Goal: Information Seeking & Learning: Learn about a topic

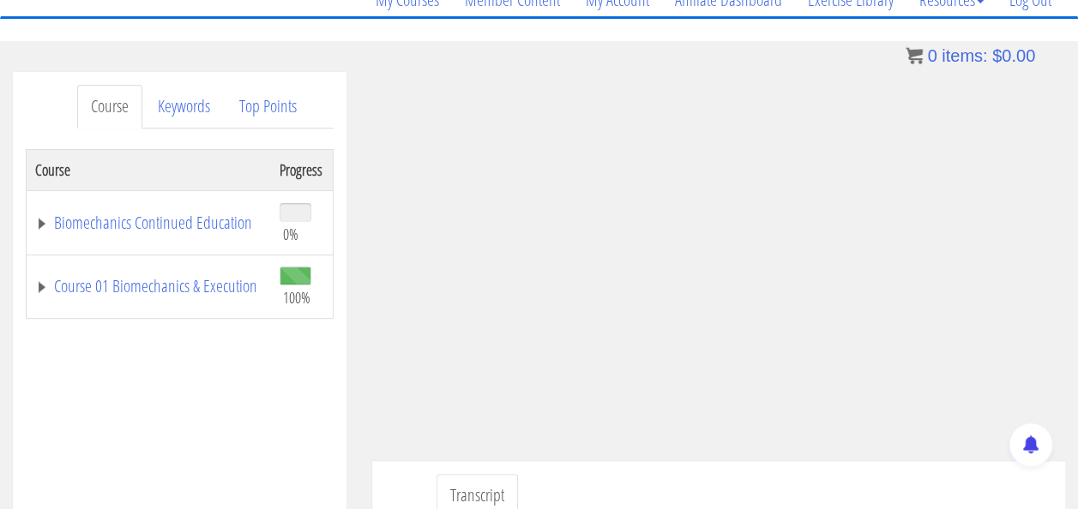
click at [163, 281] on link "Course 01 Biomechanics & Execution" at bounding box center [148, 286] width 227 height 17
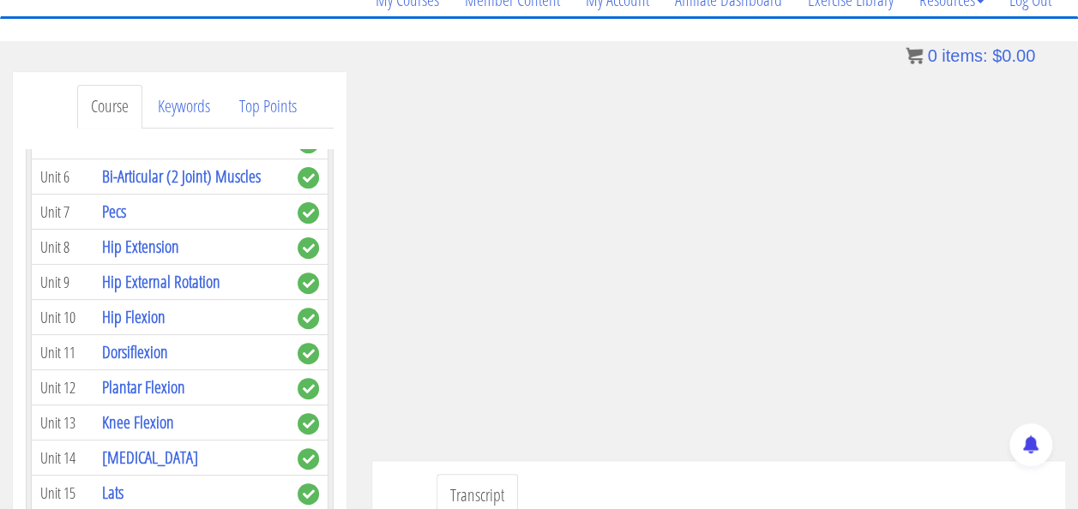
scroll to position [790, 0]
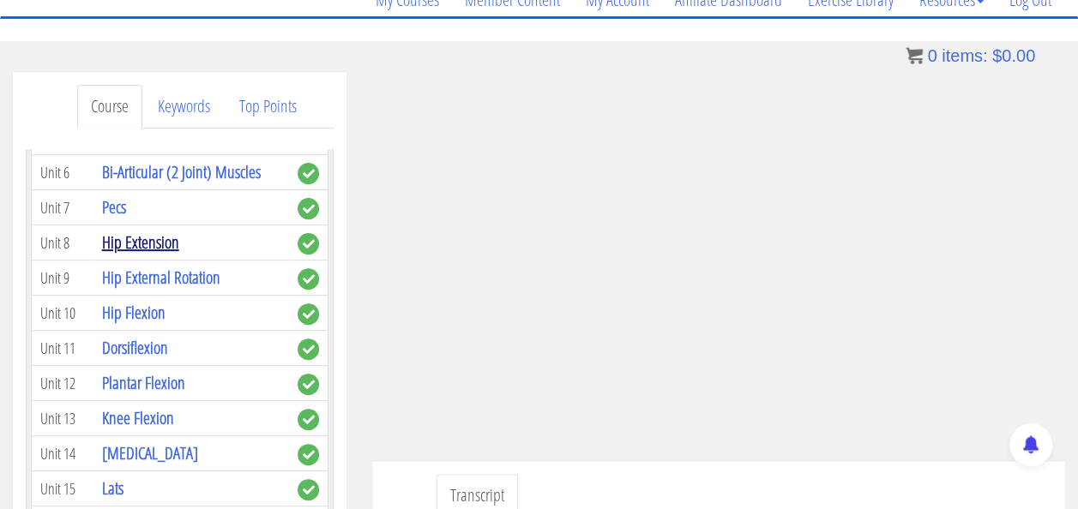
click at [150, 244] on link "Hip Extension" at bounding box center [140, 242] width 77 height 23
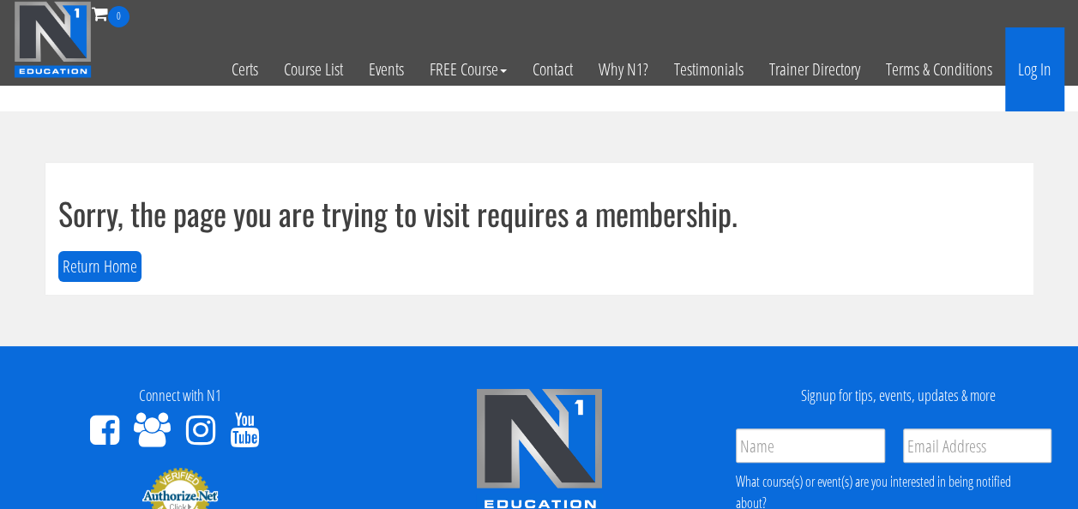
click at [1044, 75] on link "Log In" at bounding box center [1034, 69] width 59 height 84
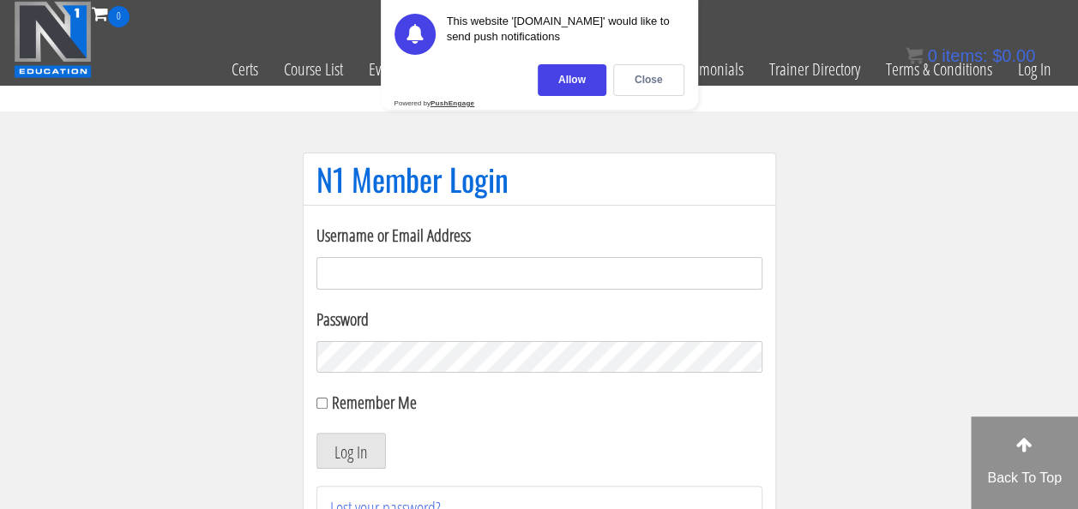
type input "m.pieroelie@gmail.com"
click at [322, 401] on input "Remember Me" at bounding box center [321, 403] width 11 height 11
checkbox input "true"
click at [353, 463] on button "Log In" at bounding box center [350, 451] width 69 height 36
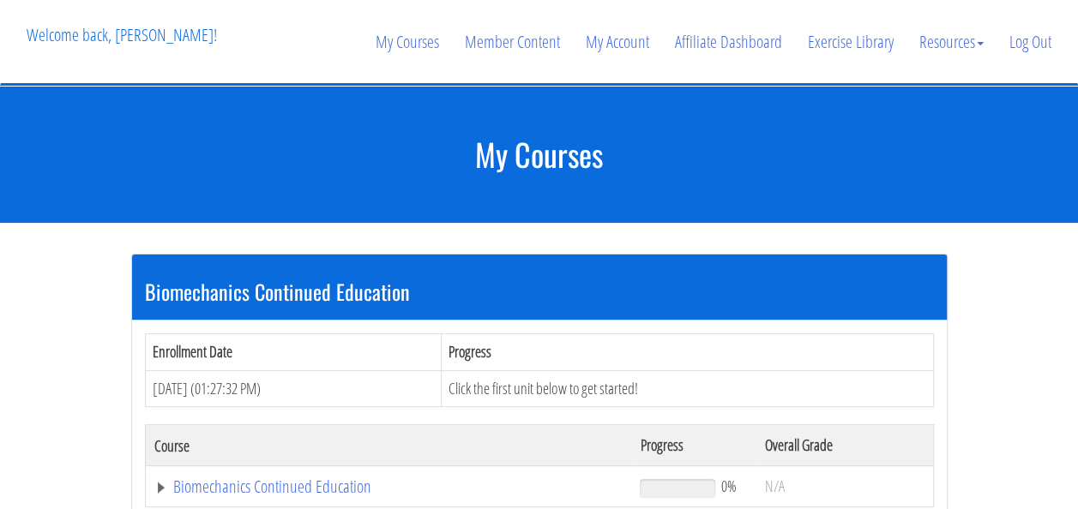
scroll to position [483, 0]
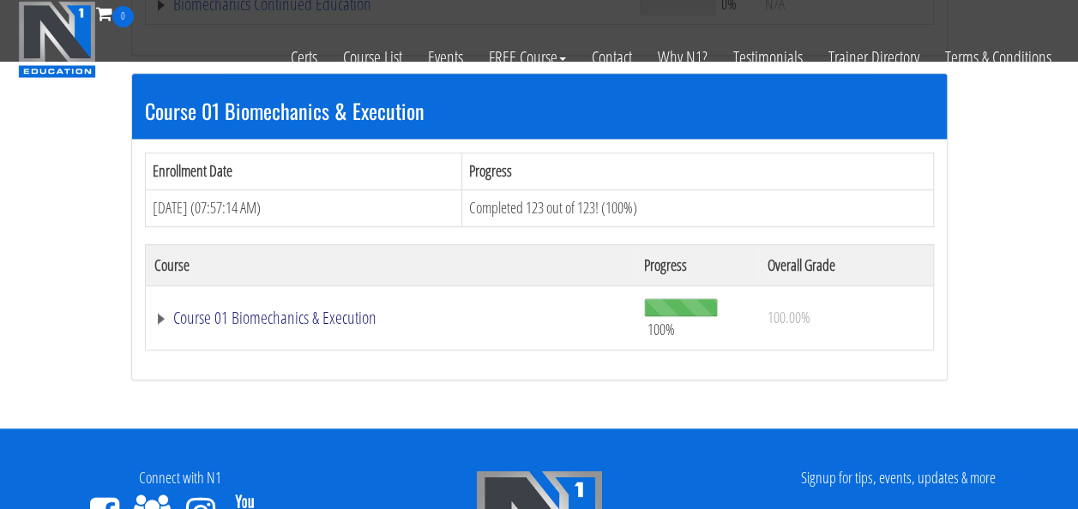
click at [237, 13] on link "Course 01 Biomechanics & Execution" at bounding box center [388, 4] width 469 height 17
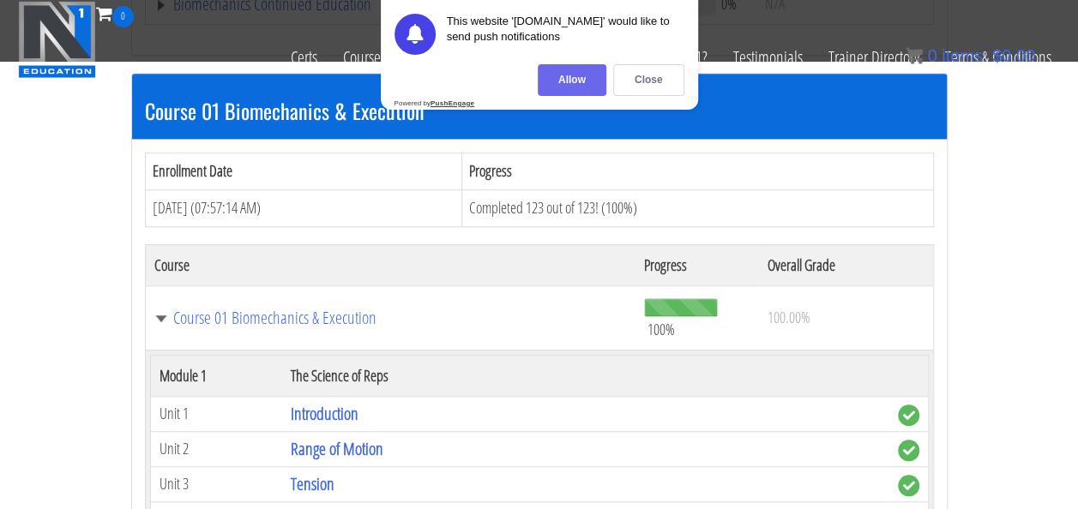
click at [567, 79] on div "Allow" at bounding box center [572, 80] width 69 height 32
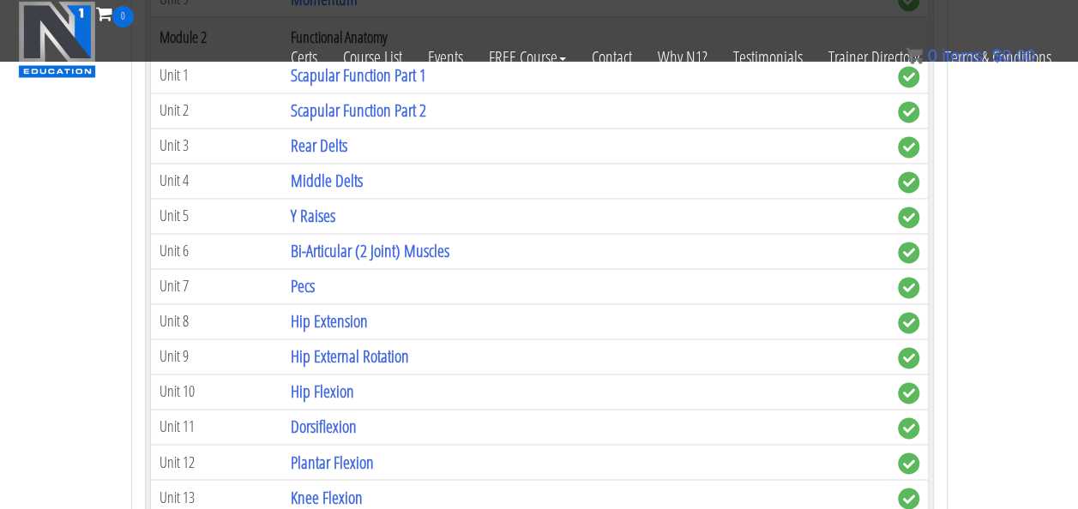
scroll to position [1178, 0]
click at [339, 310] on link "Hip Extension" at bounding box center [329, 321] width 77 height 23
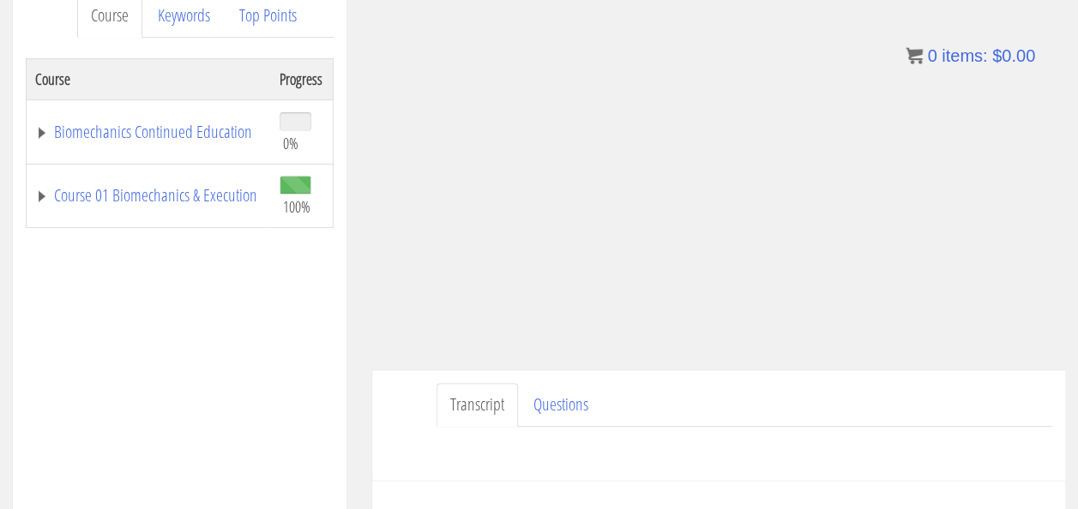
scroll to position [243, 0]
click at [93, 188] on link "Course 01 Biomechanics & Execution" at bounding box center [148, 196] width 227 height 17
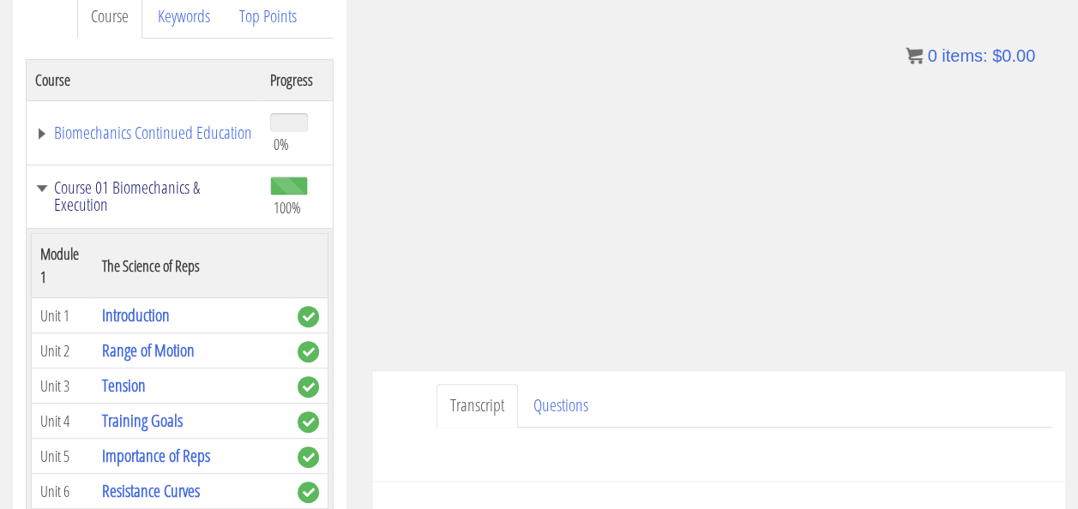
click at [93, 179] on link "Course 01 Biomechanics & Execution" at bounding box center [144, 196] width 218 height 34
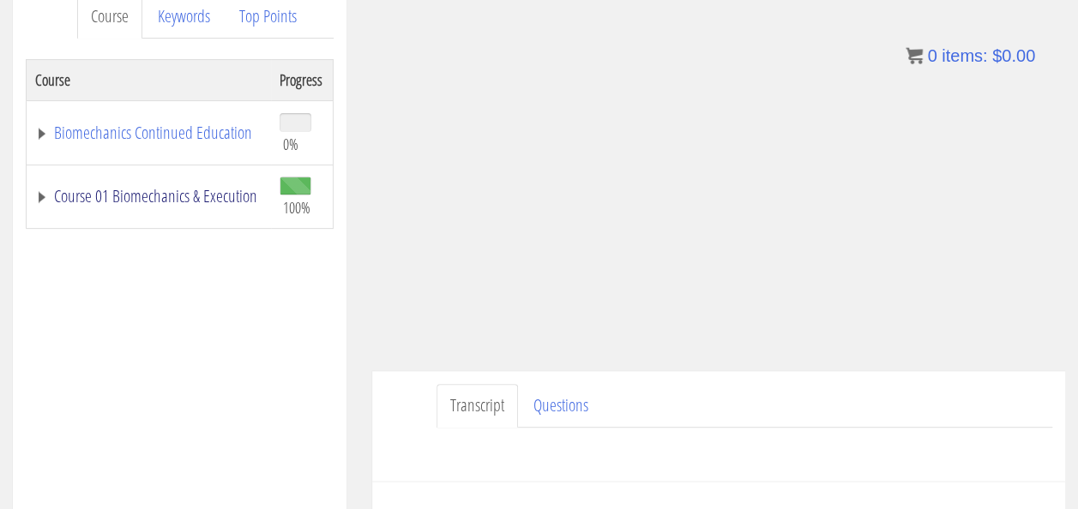
click at [93, 188] on link "Course 01 Biomechanics & Execution" at bounding box center [148, 196] width 227 height 17
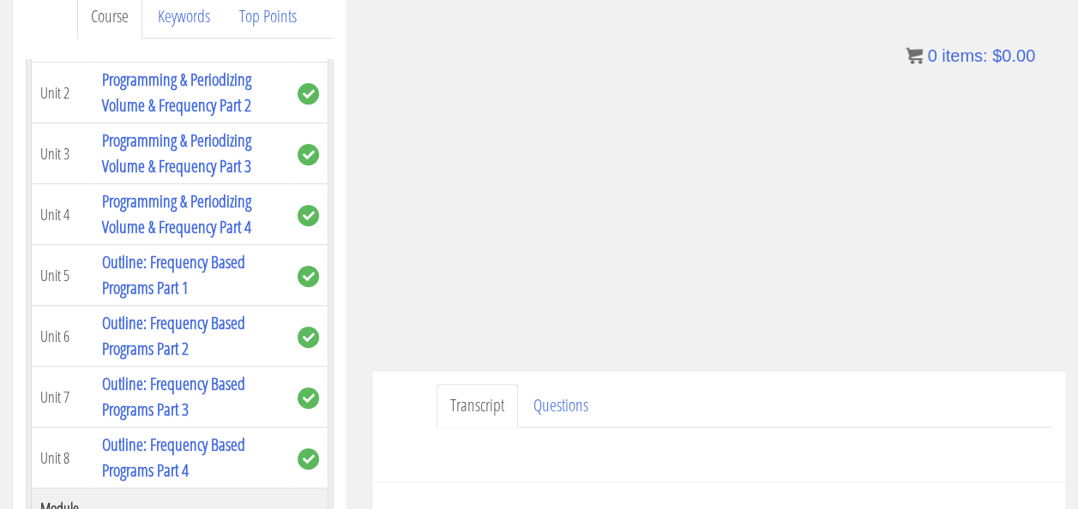
scroll to position [2449, 0]
click at [197, 433] on link "Outline: Frequency Based Programs Part 4" at bounding box center [173, 457] width 143 height 49
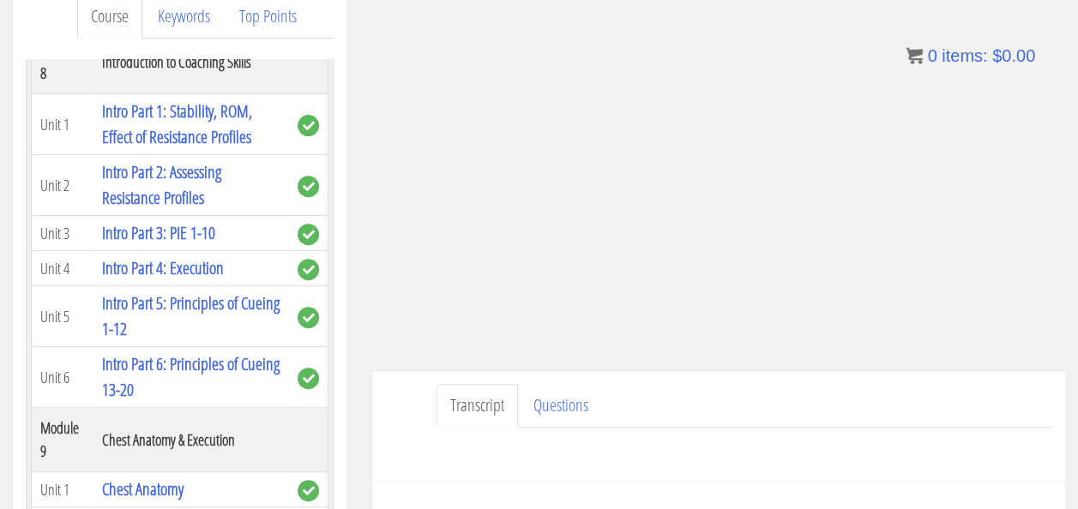
scroll to position [3148, 0]
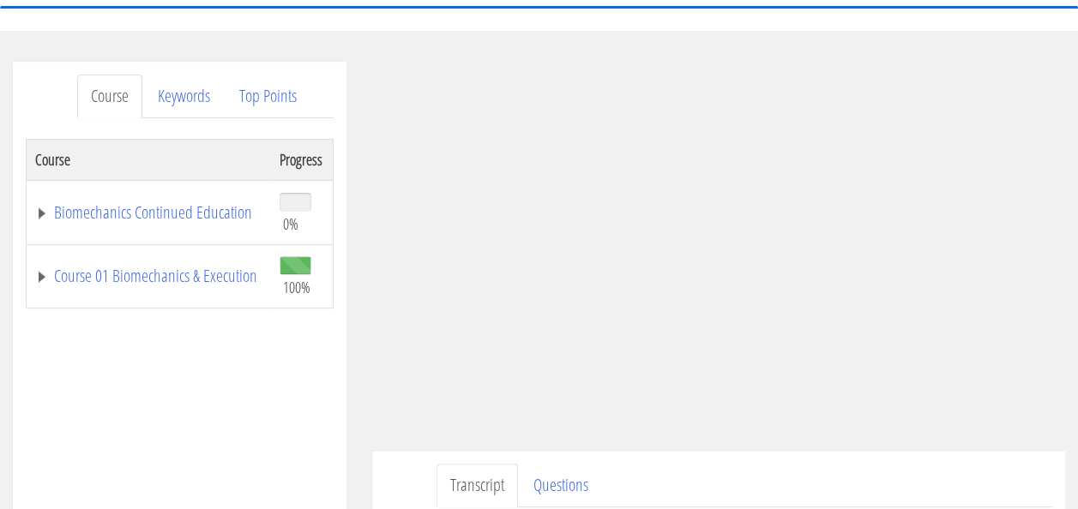
scroll to position [163, 0]
click at [127, 268] on link "Course 01 Biomechanics & Execution" at bounding box center [148, 276] width 227 height 17
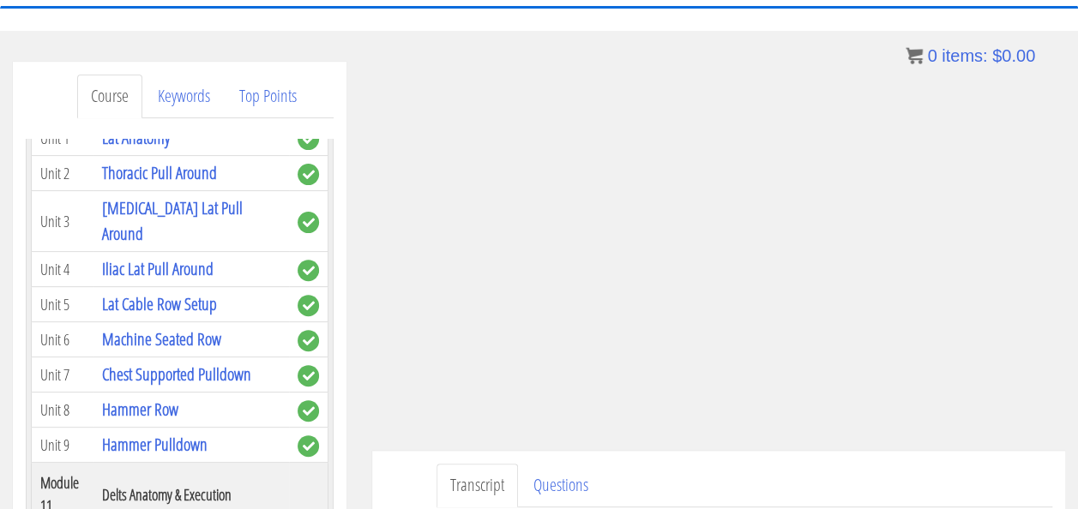
scroll to position [3721, 0]
click at [149, 256] on link "Iliac Lat Pull Around" at bounding box center [157, 267] width 111 height 23
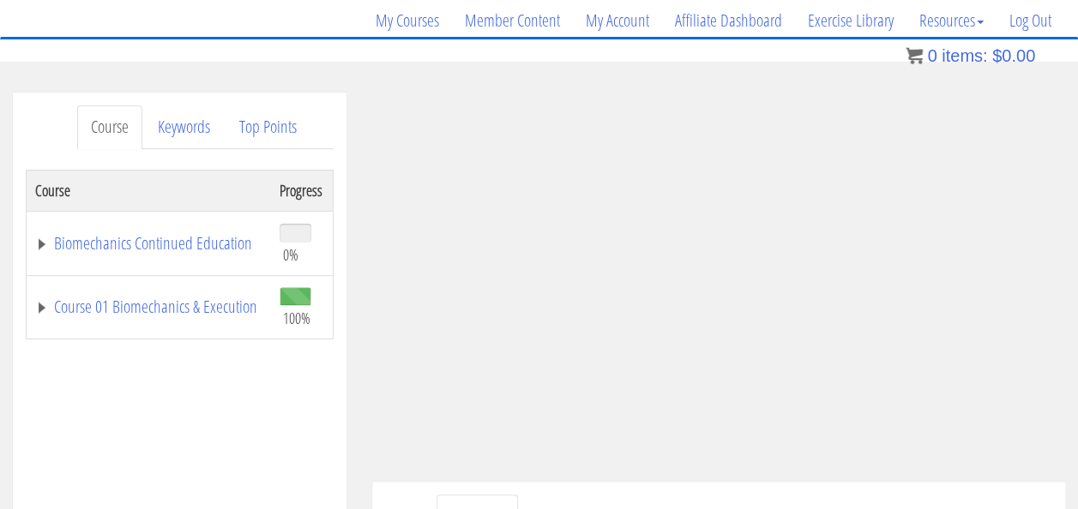
scroll to position [129, 0]
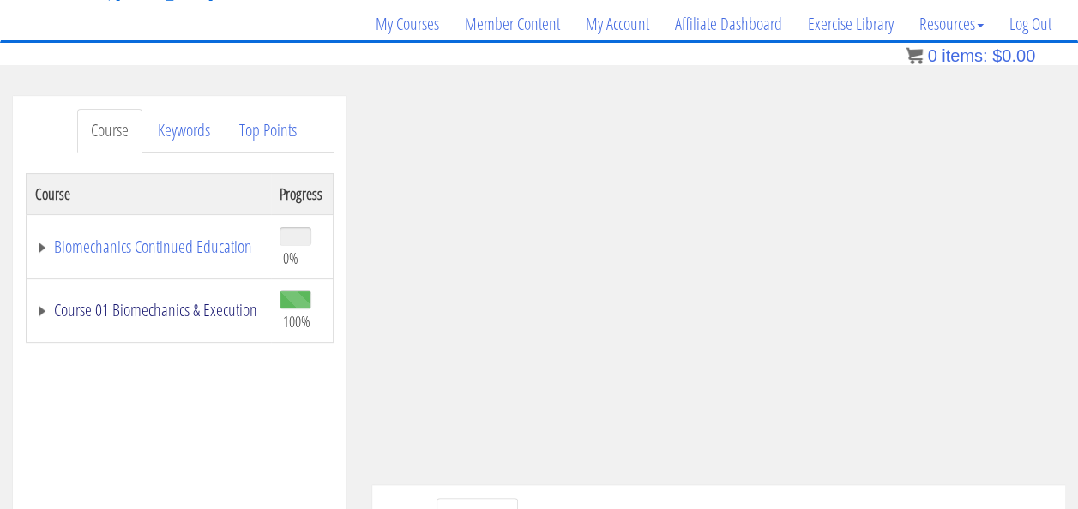
click at [159, 304] on link "Course 01 Biomechanics & Execution" at bounding box center [148, 310] width 227 height 17
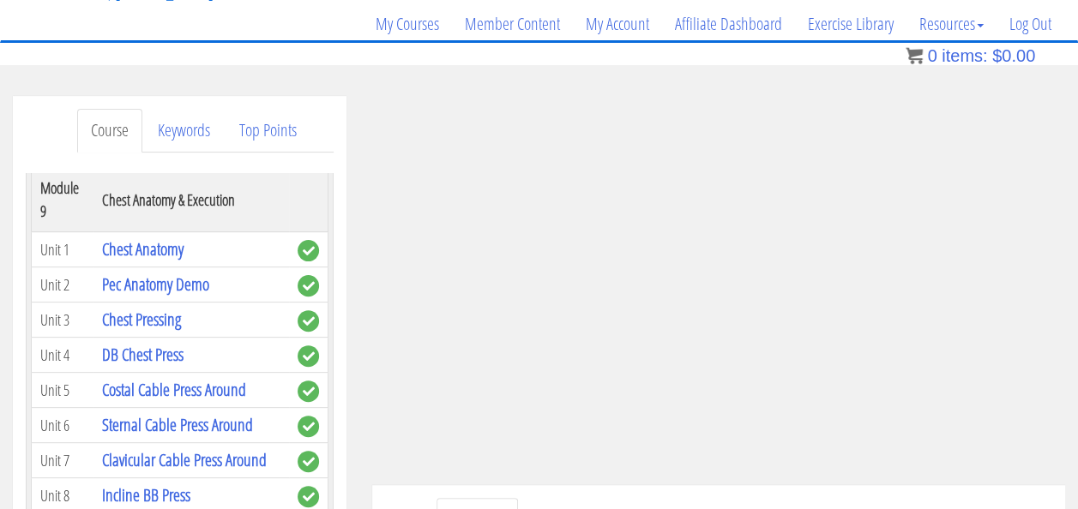
scroll to position [3261, 0]
click at [165, 309] on link "Chest Pressing" at bounding box center [141, 320] width 79 height 23
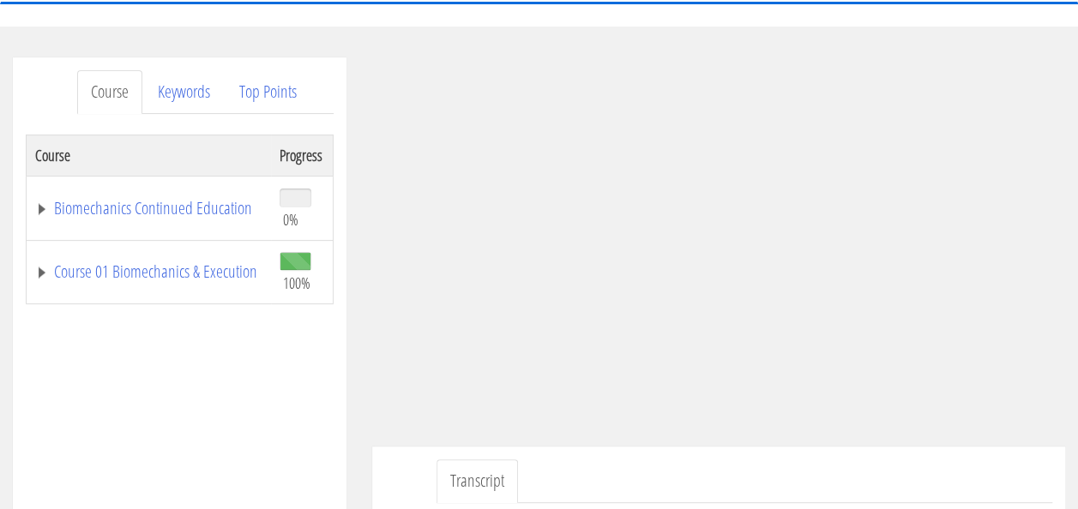
scroll to position [166, 0]
